Goal: Book appointment/travel/reservation

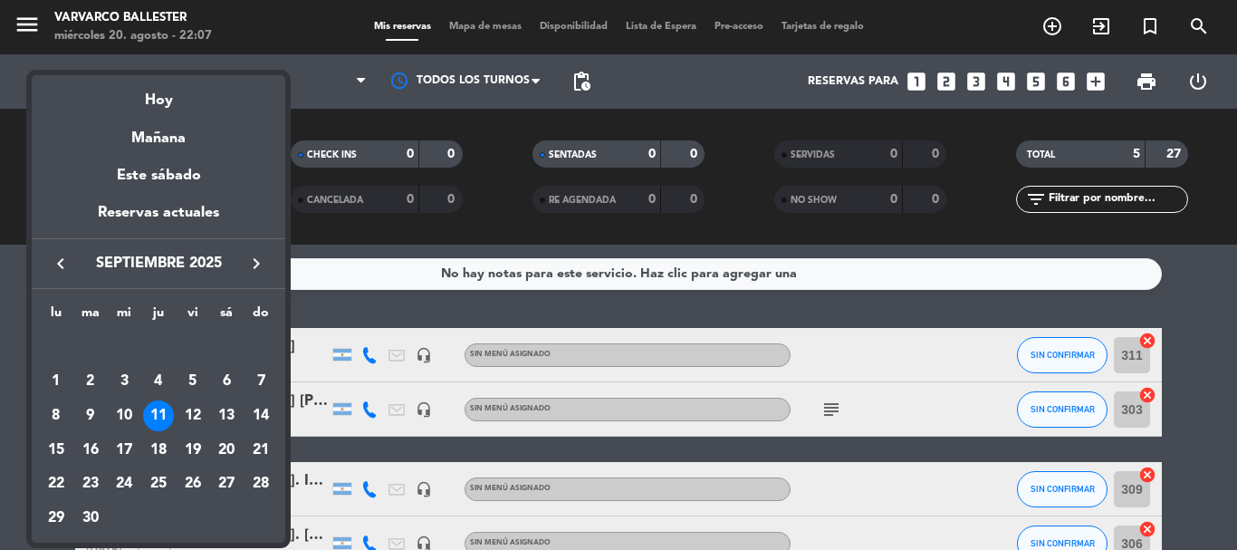
click at [55, 253] on icon "keyboard_arrow_left" at bounding box center [61, 264] width 22 height 22
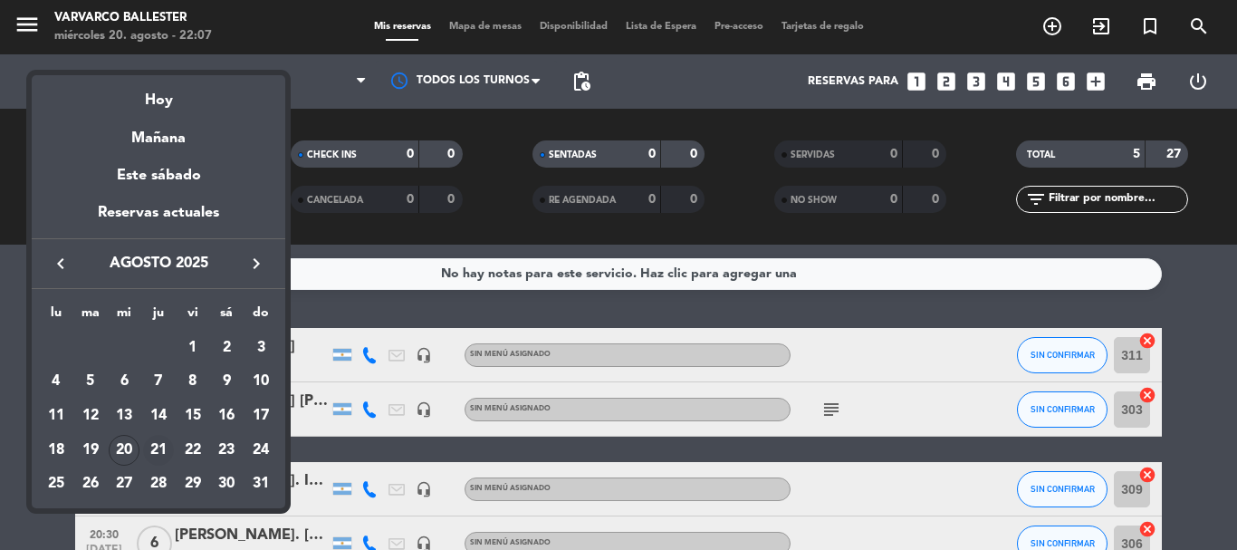
click at [166, 444] on div "21" at bounding box center [158, 450] width 31 height 31
type input "jue. 21 ago."
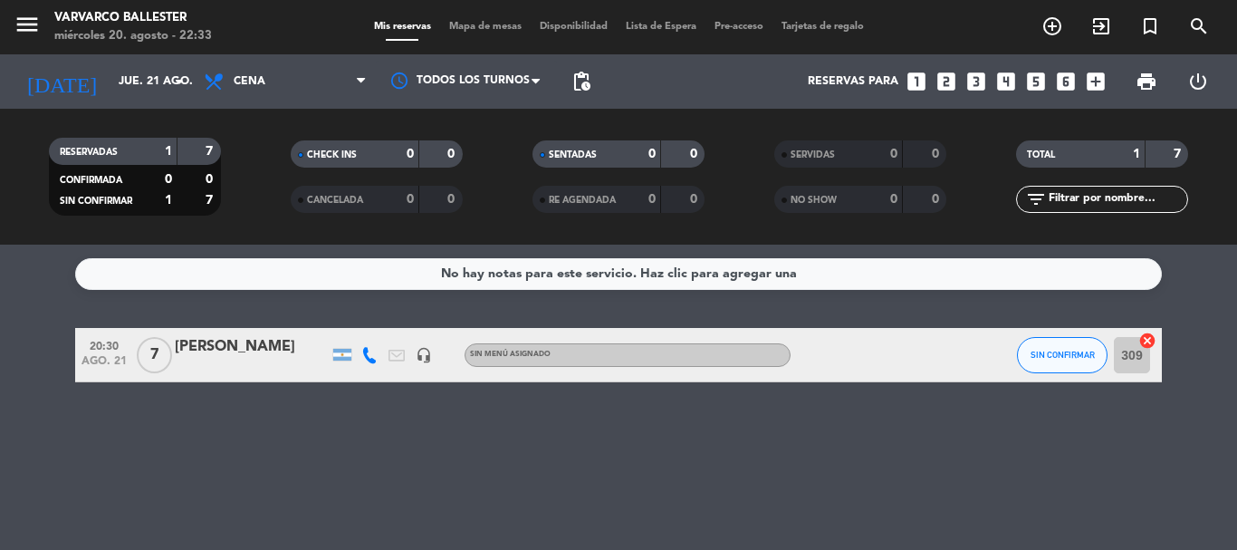
click at [1041, 81] on icon "looks_5" at bounding box center [1036, 82] width 24 height 24
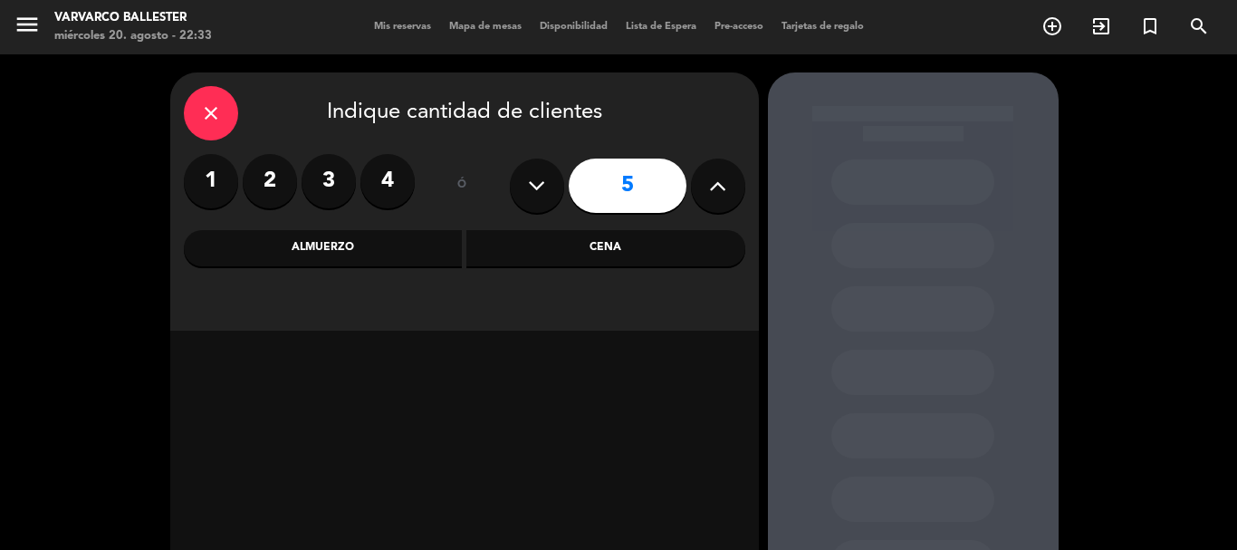
click at [569, 255] on div "Cena" at bounding box center [605, 248] width 279 height 36
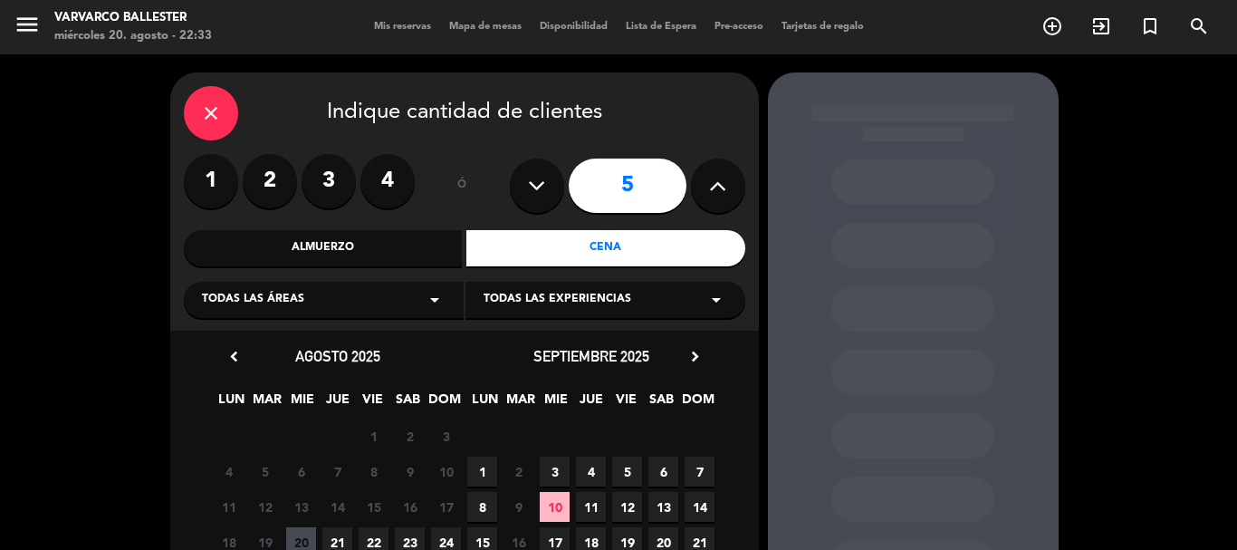
scroll to position [181, 0]
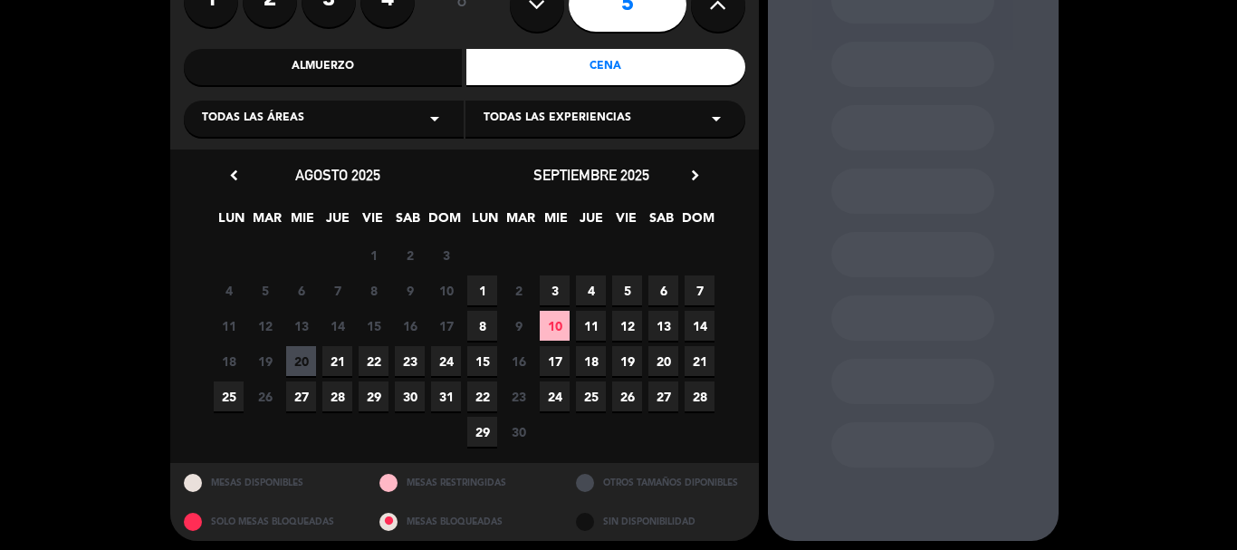
click at [603, 326] on span "11" at bounding box center [591, 326] width 30 height 30
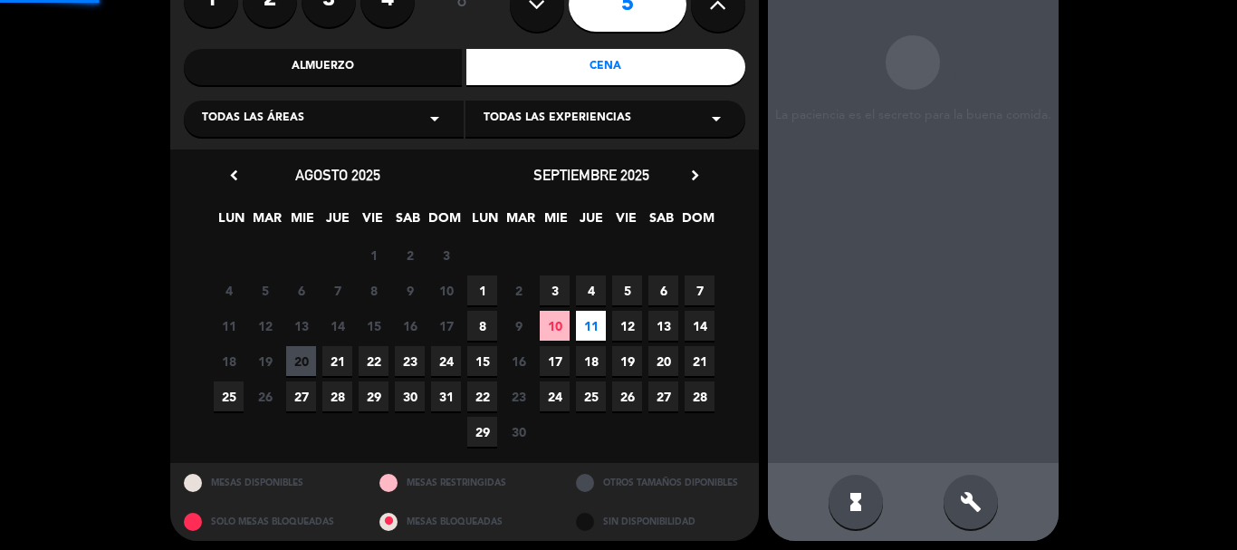
scroll to position [72, 0]
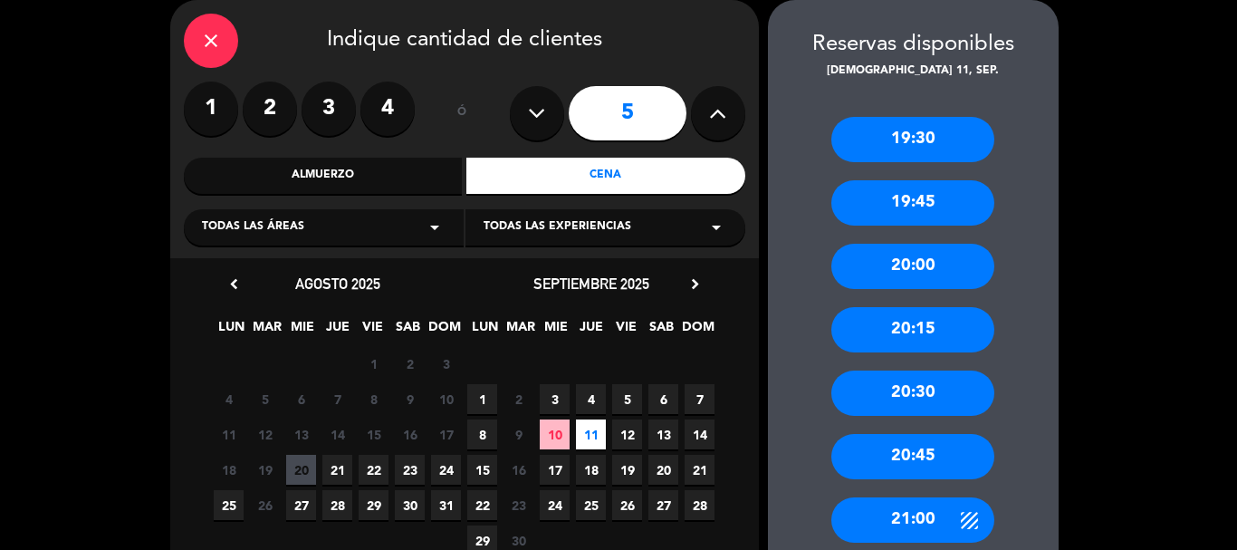
drag, startPoint x: 933, startPoint y: 516, endPoint x: 844, endPoint y: 439, distance: 117.5
click at [933, 516] on div "21:00" at bounding box center [912, 519] width 163 height 45
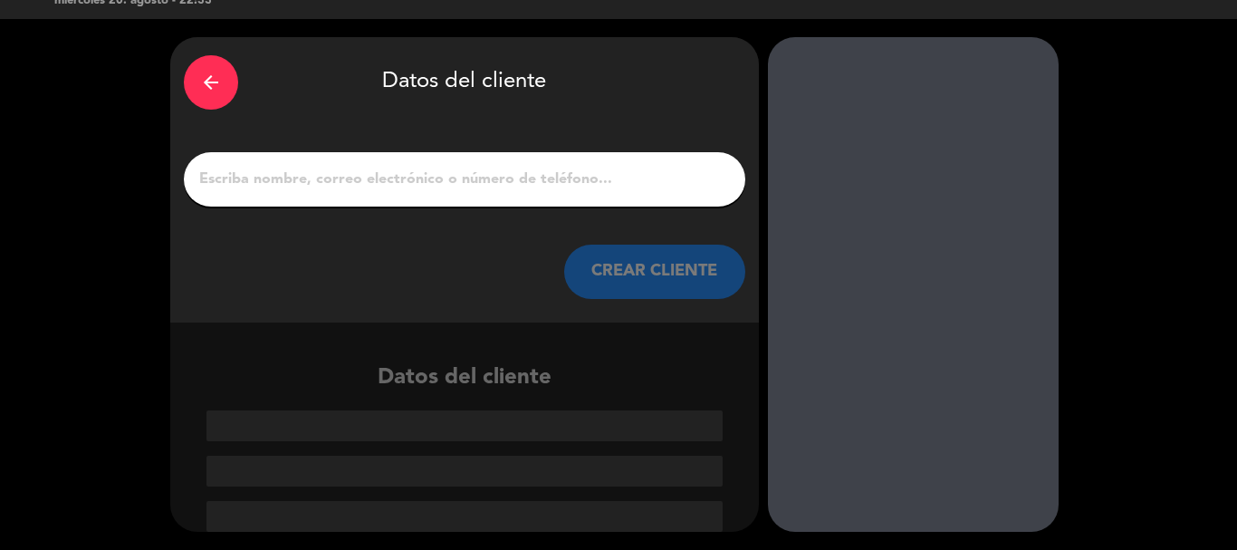
scroll to position [35, 0]
click at [556, 185] on input "1" at bounding box center [464, 179] width 534 height 25
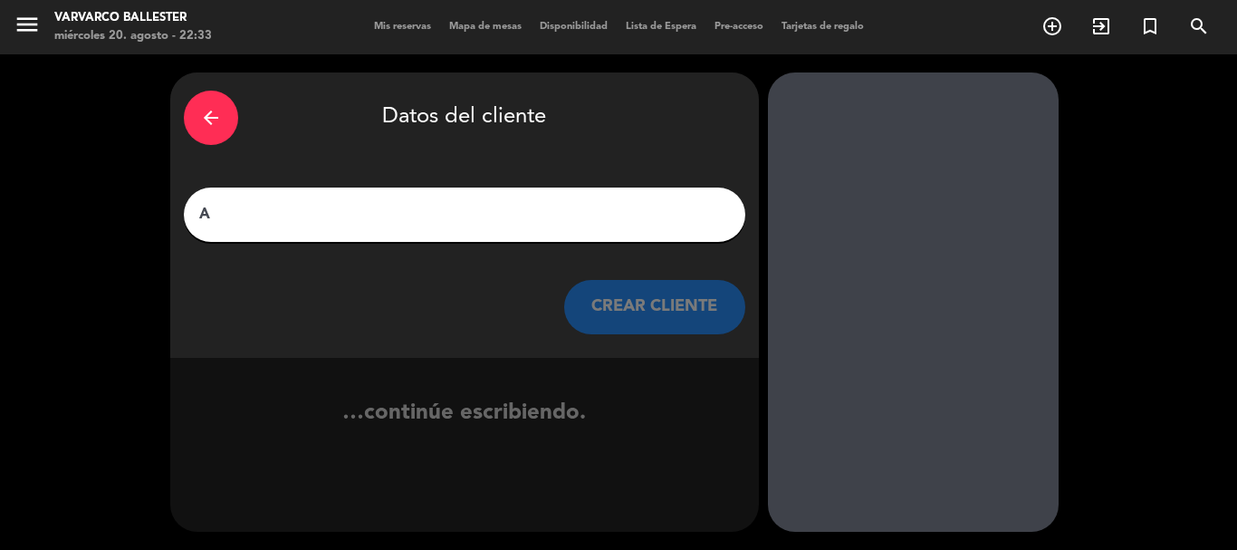
scroll to position [0, 0]
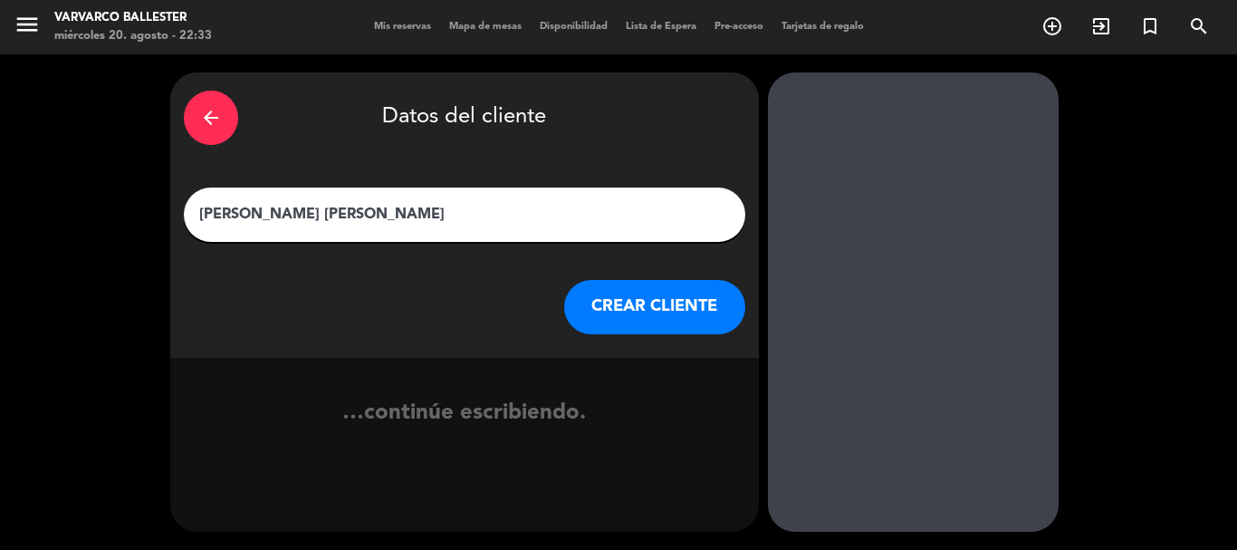
type input "[PERSON_NAME] [PERSON_NAME]"
click at [596, 300] on button "CREAR CLIENTE" at bounding box center [654, 307] width 181 height 54
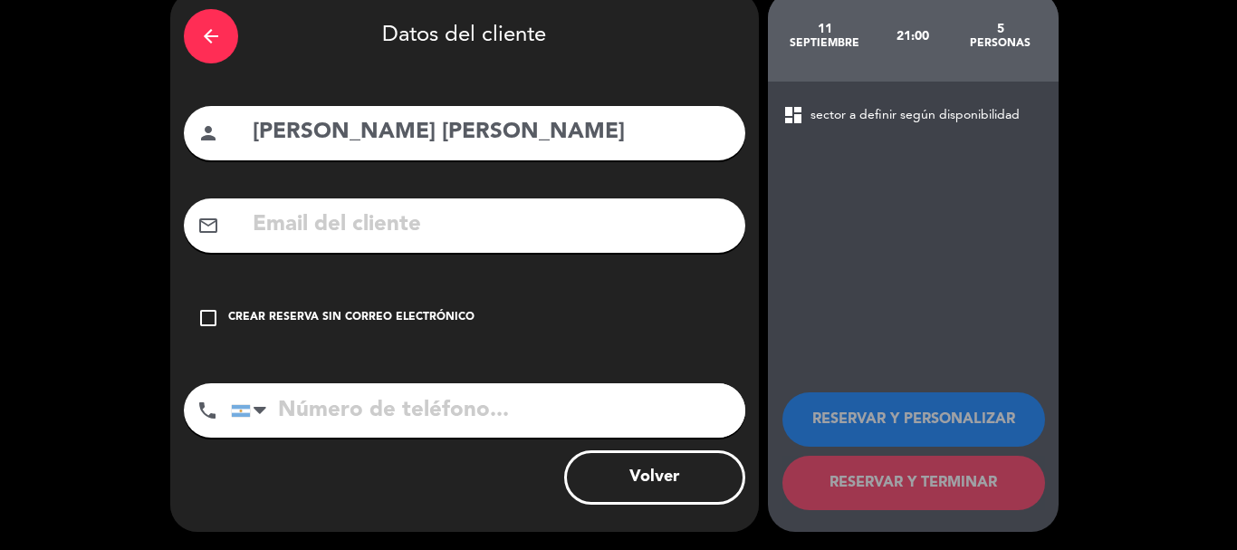
click at [566, 343] on div "check_box_outline_blank Crear reserva sin correo electrónico" at bounding box center [464, 318] width 561 height 54
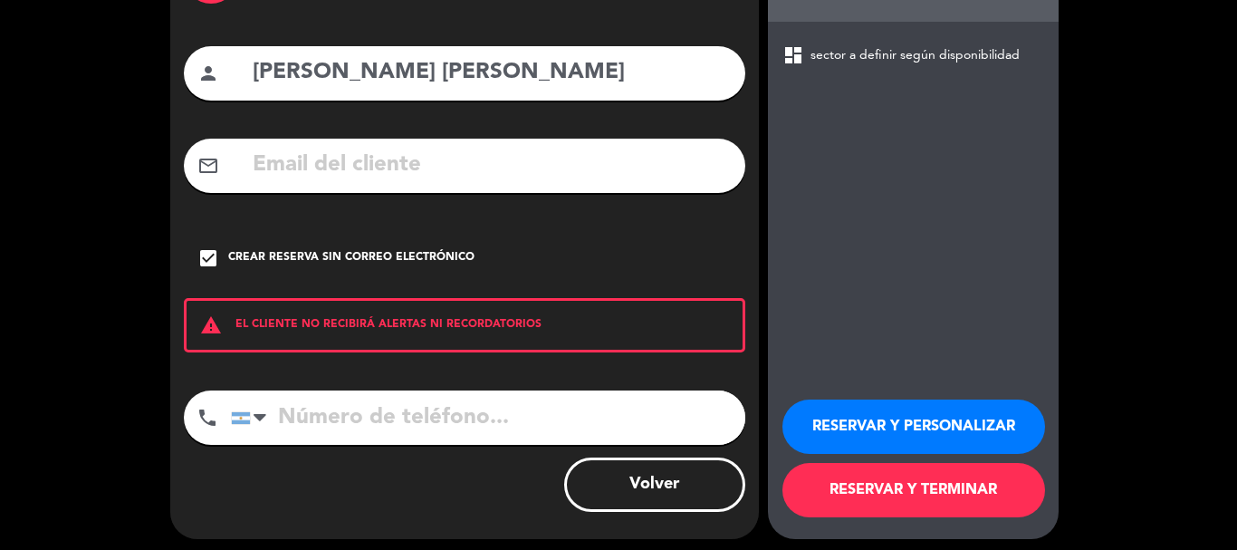
scroll to position [148, 0]
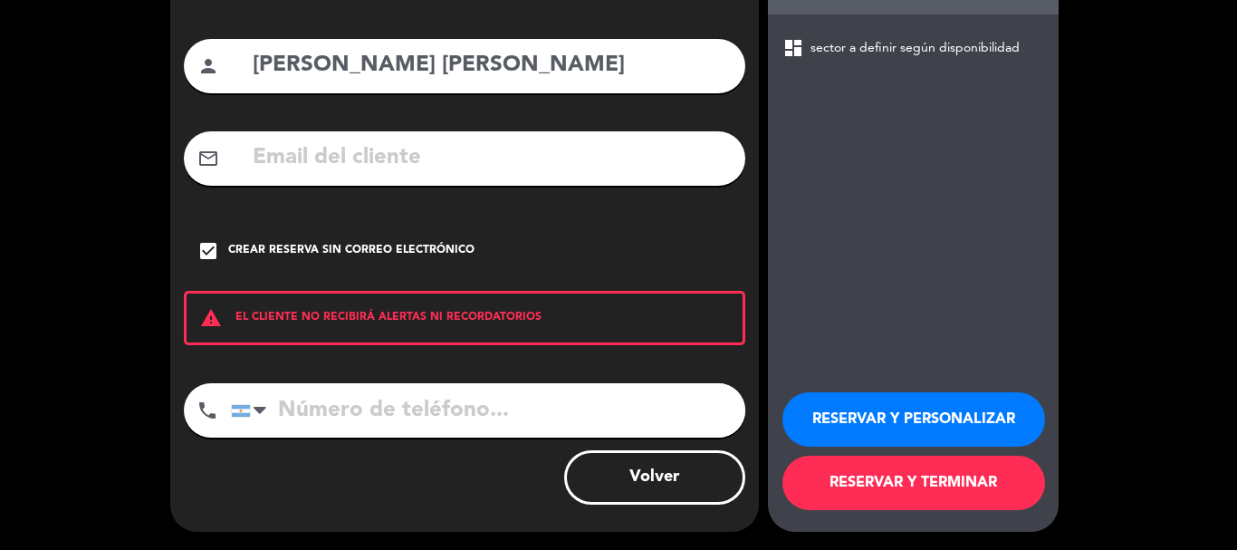
click at [564, 366] on div "arrow_back Datos del cliente person [PERSON_NAME] [PERSON_NAME] mail_outline ch…" at bounding box center [464, 228] width 588 height 608
click at [573, 405] on input "tel" at bounding box center [488, 410] width 514 height 54
type input "1121849342"
click at [956, 483] on button "RESERVAR Y TERMINAR" at bounding box center [913, 482] width 263 height 54
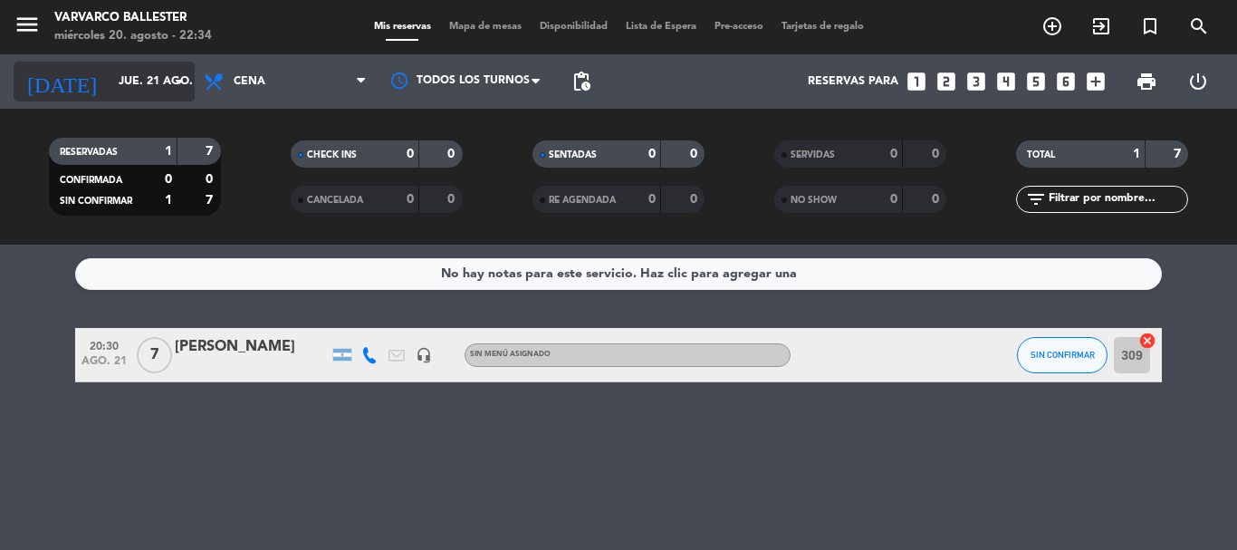
click at [83, 62] on div "[DATE] jue. 21 ago. arrow_drop_down" at bounding box center [104, 82] width 181 height 40
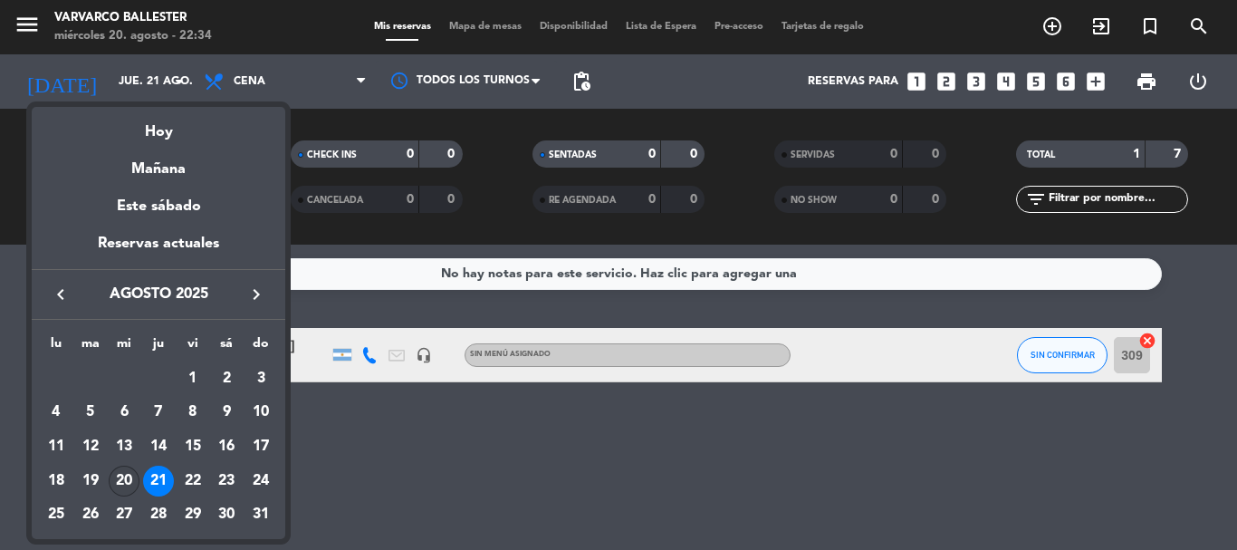
click at [139, 481] on div "20" at bounding box center [124, 480] width 31 height 31
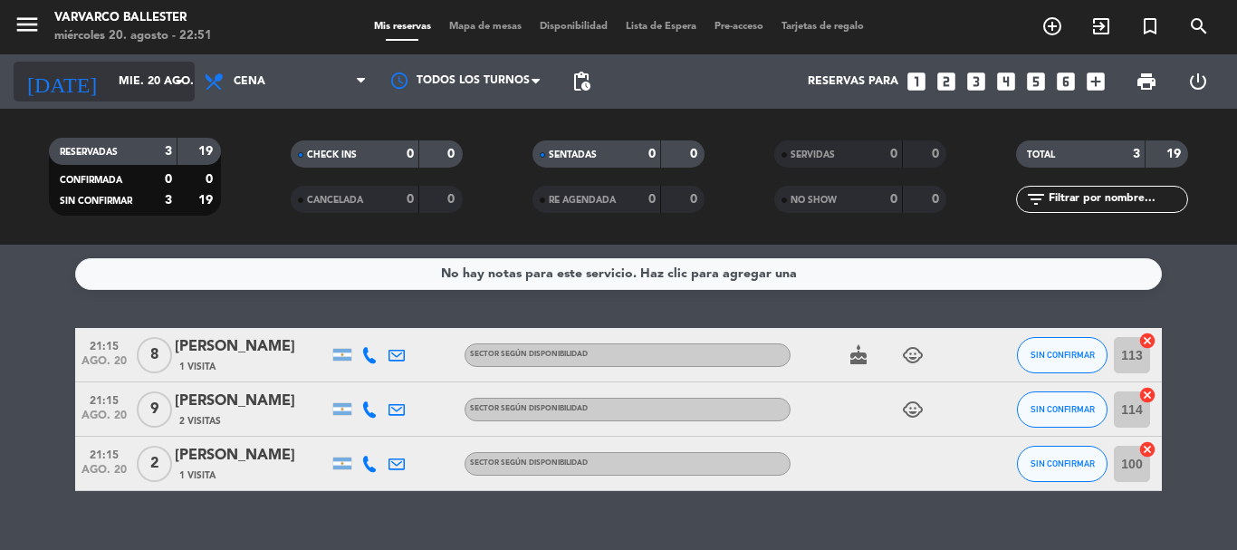
click at [132, 70] on input "mié. 20 ago." at bounding box center [186, 81] width 153 height 31
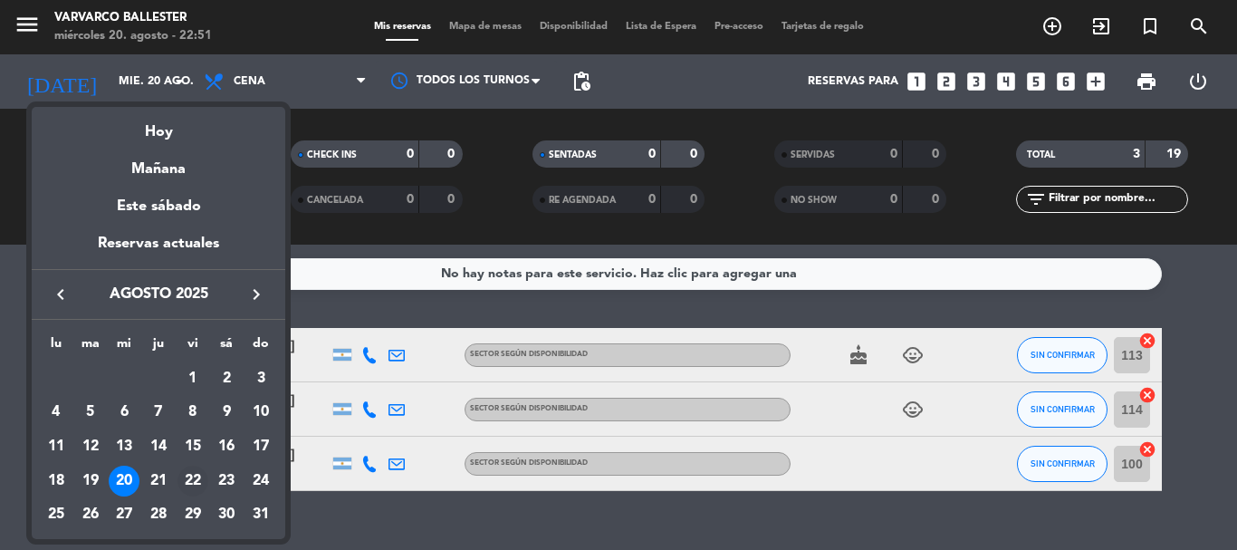
click at [190, 476] on div "22" at bounding box center [192, 480] width 31 height 31
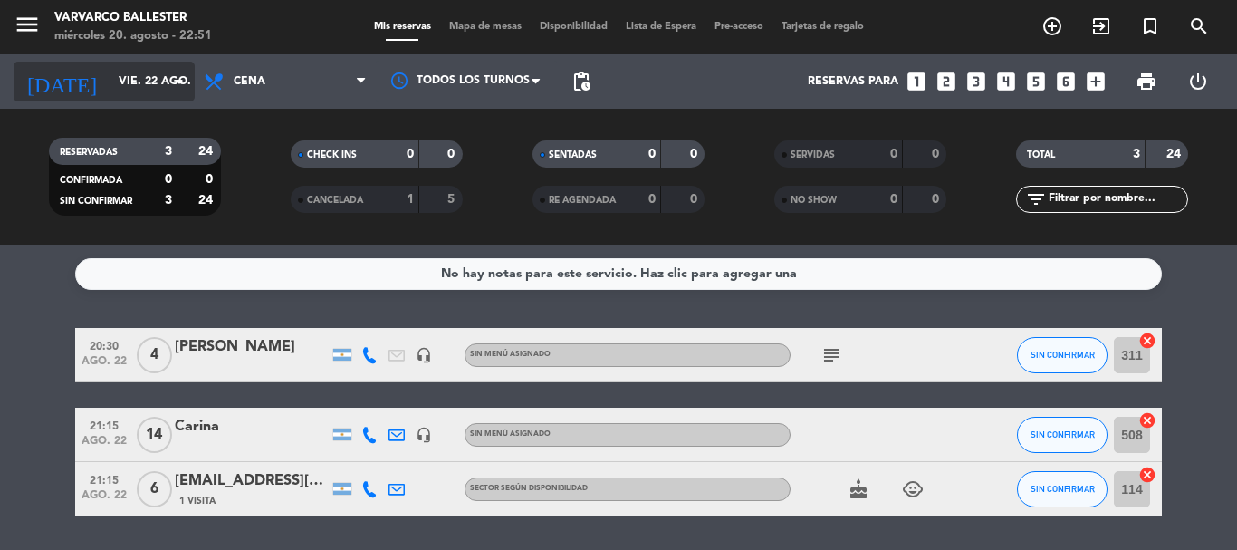
click at [119, 93] on input "vie. 22 ago." at bounding box center [186, 81] width 153 height 31
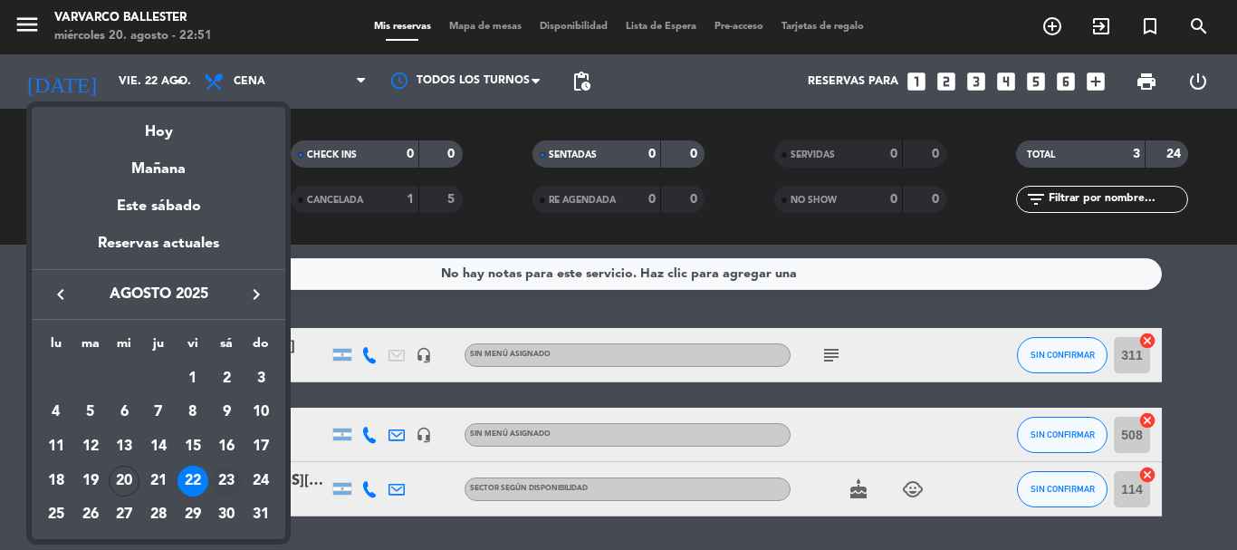
click at [224, 480] on div "23" at bounding box center [226, 480] width 31 height 31
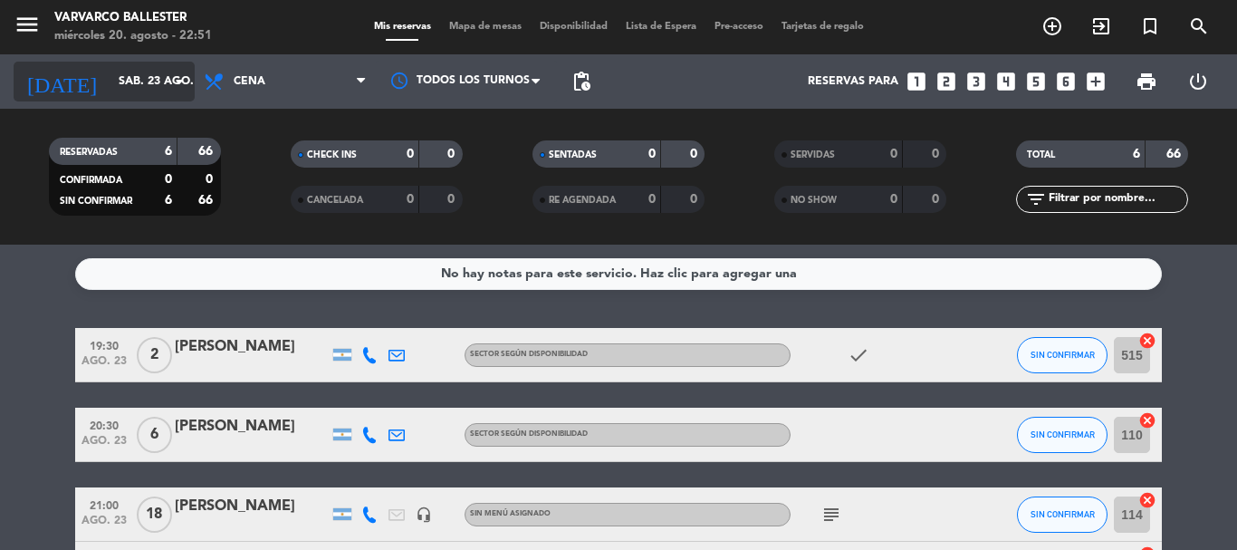
click at [30, 68] on icon "[DATE]" at bounding box center [62, 82] width 96 height 40
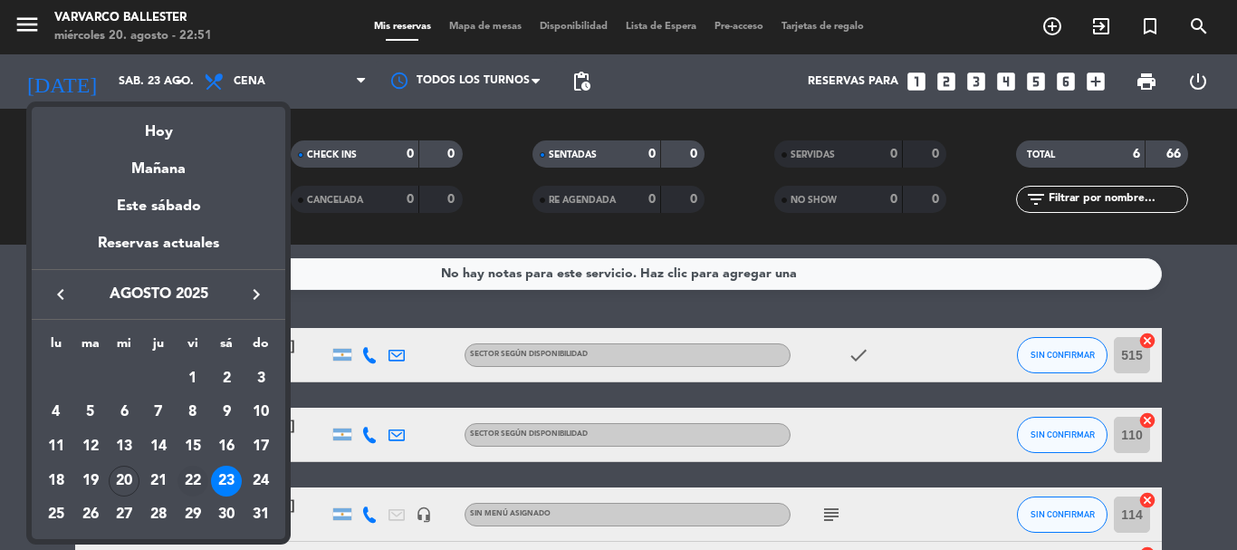
click at [196, 486] on div "22" at bounding box center [192, 480] width 31 height 31
type input "vie. 22 ago."
